Goal: Information Seeking & Learning: Learn about a topic

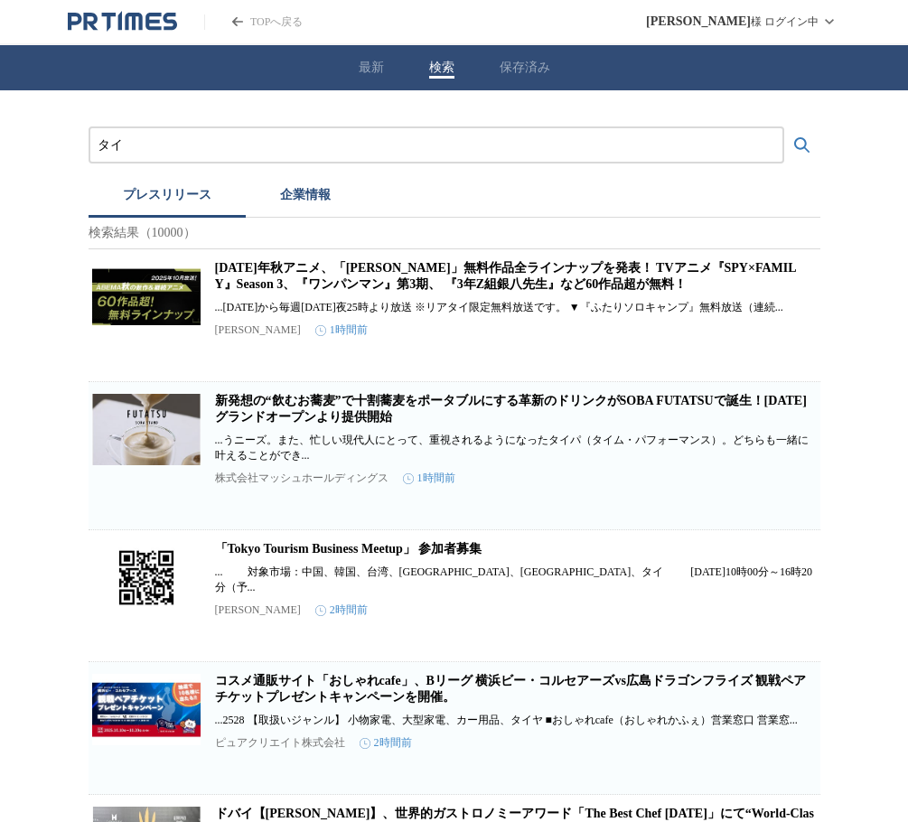
click at [328, 145] on input "タイ" at bounding box center [436, 145] width 677 height 20
click at [784, 127] on button "検索する" at bounding box center [802, 145] width 36 height 36
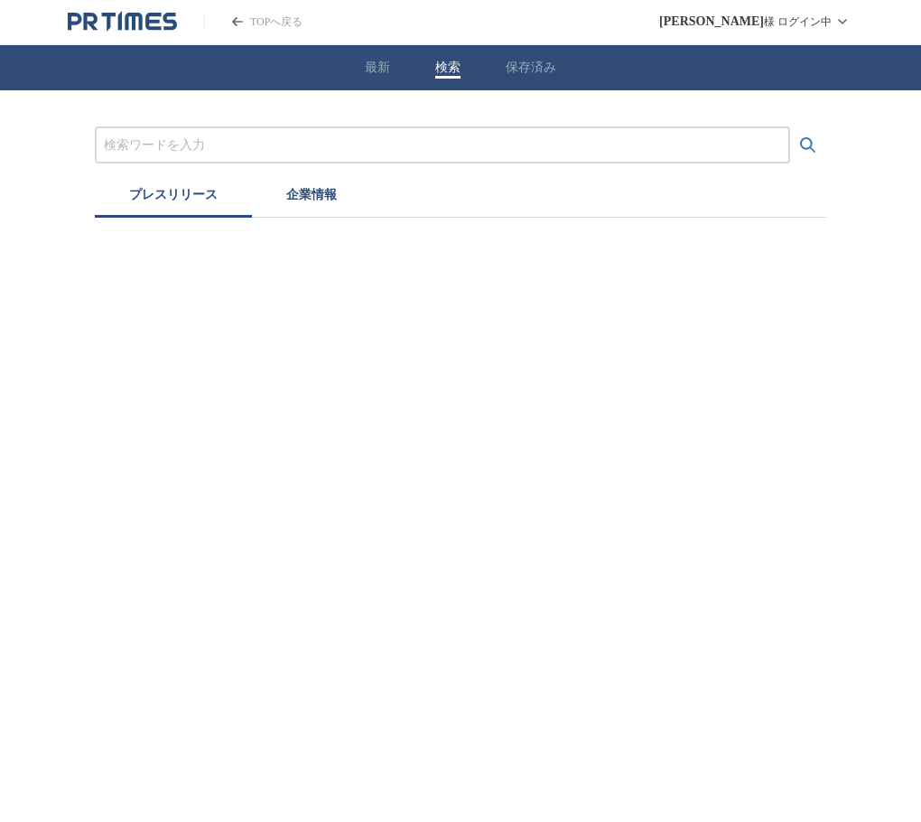
click at [274, 135] on input "プレスリリースおよび企業を検索する" at bounding box center [442, 145] width 677 height 20
type input "タイ"
click at [790, 127] on button "検索する" at bounding box center [808, 145] width 36 height 36
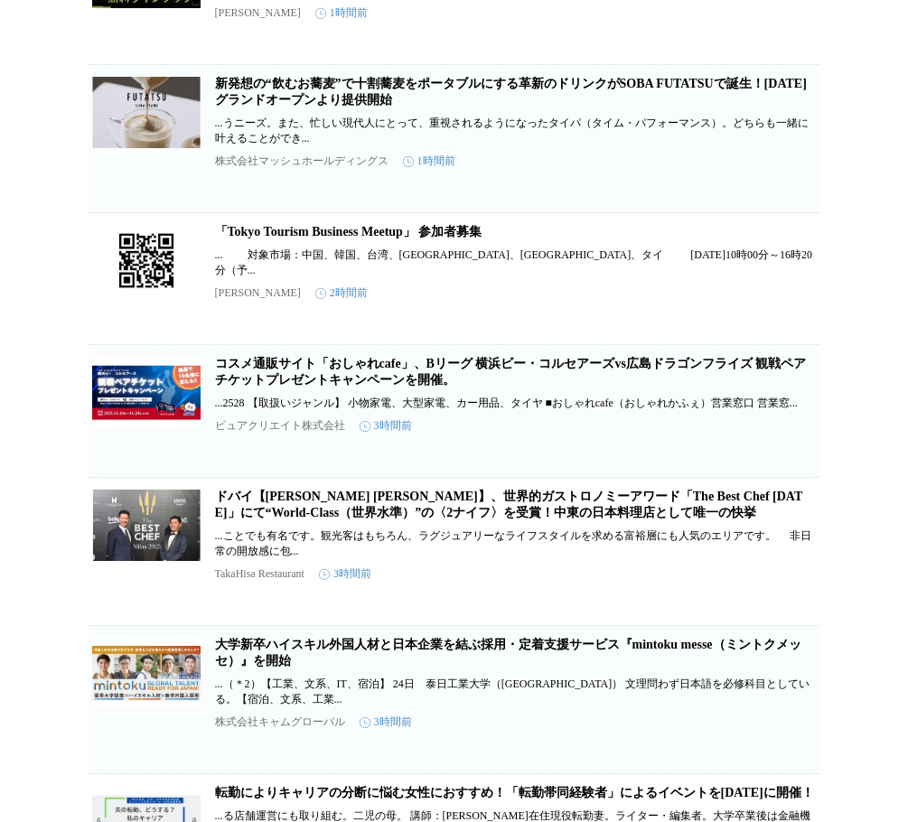
scroll to position [397, 0]
